Goal: Register for event/course

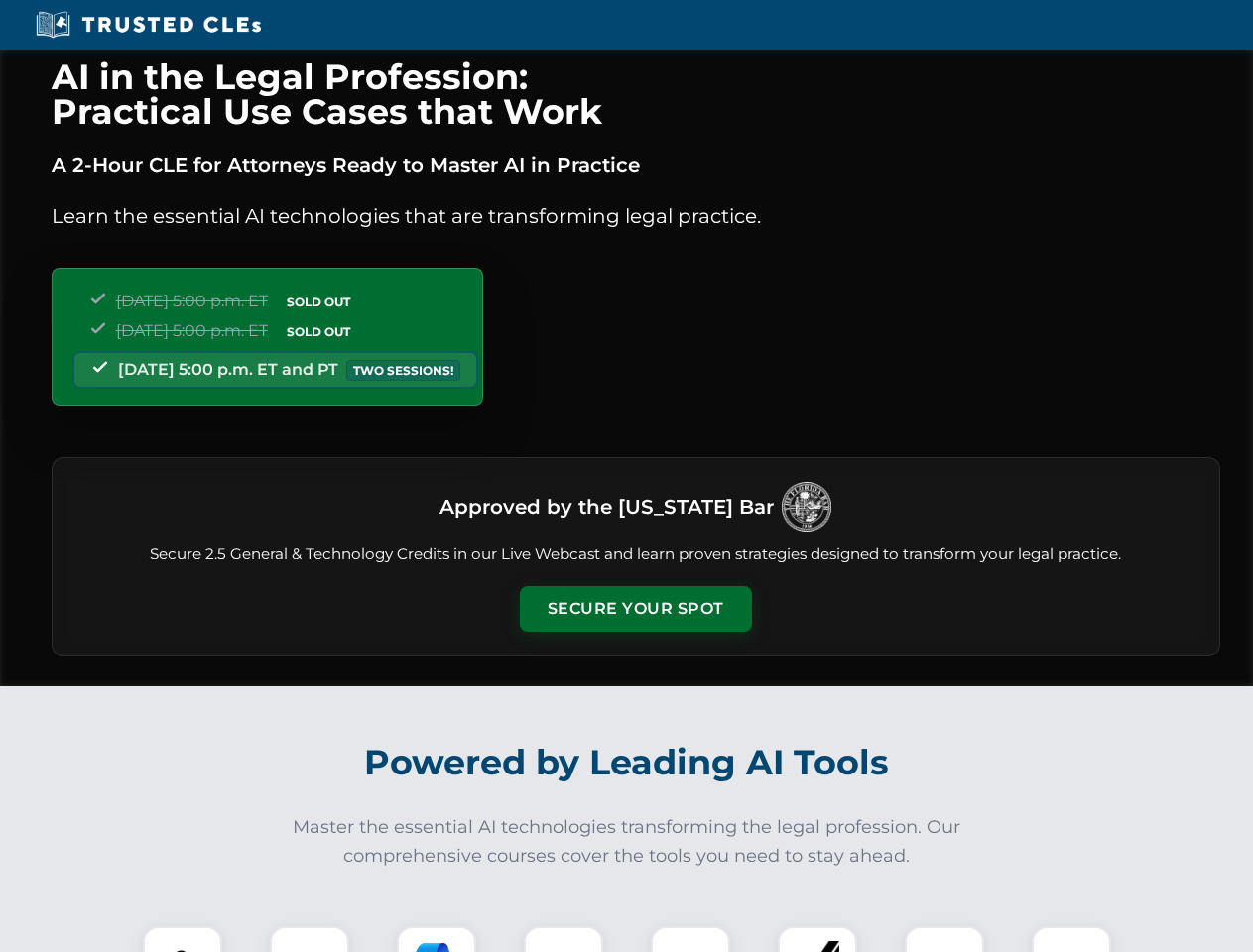
click at [635, 609] on button "Secure Your Spot" at bounding box center [635, 609] width 232 height 46
click at [182, 939] on img at bounding box center [182, 966] width 58 height 58
